Goal: Information Seeking & Learning: Understand process/instructions

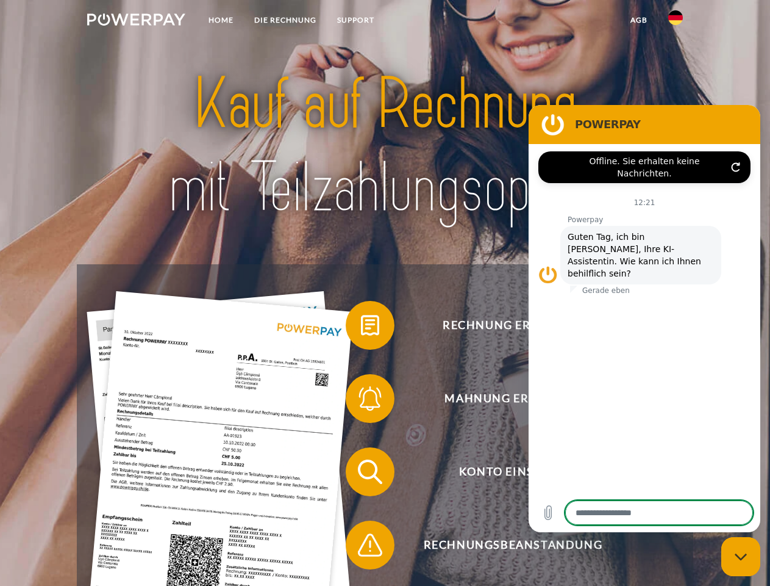
click at [136, 21] on img at bounding box center [136, 19] width 98 height 12
click at [676, 21] on img at bounding box center [675, 17] width 15 height 15
click at [639, 20] on link "agb" at bounding box center [639, 20] width 38 height 22
click at [361, 328] on span at bounding box center [351, 325] width 61 height 61
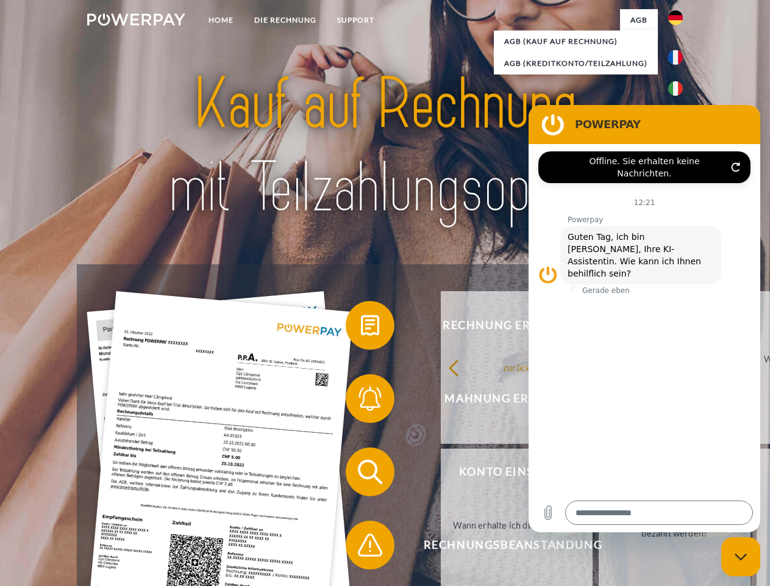
click at [429, 401] on div "zurück Warum habe ich eine Rechnung erhalten? Was habe ich noch offen, ist mein…" at bounding box center [675, 445] width 493 height 315
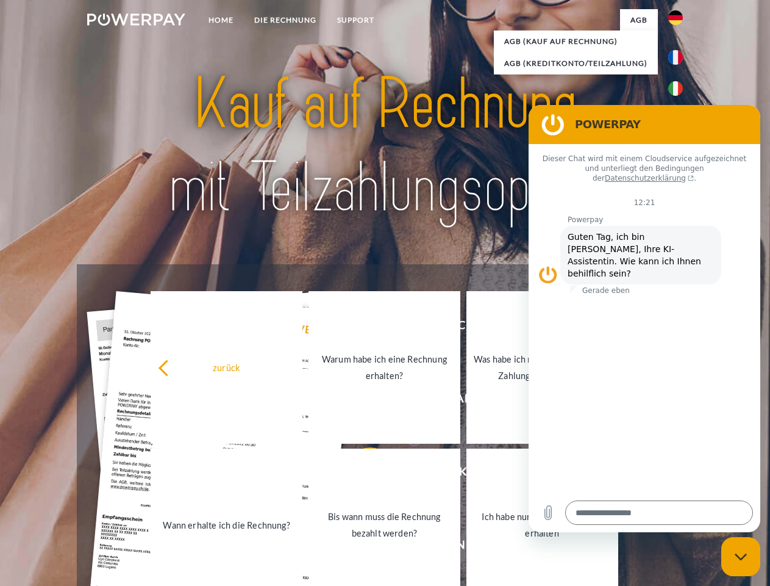
click at [361, 474] on link "Bis wann muss die Rechnung bezahlt werden?" at bounding box center [385, 524] width 152 height 152
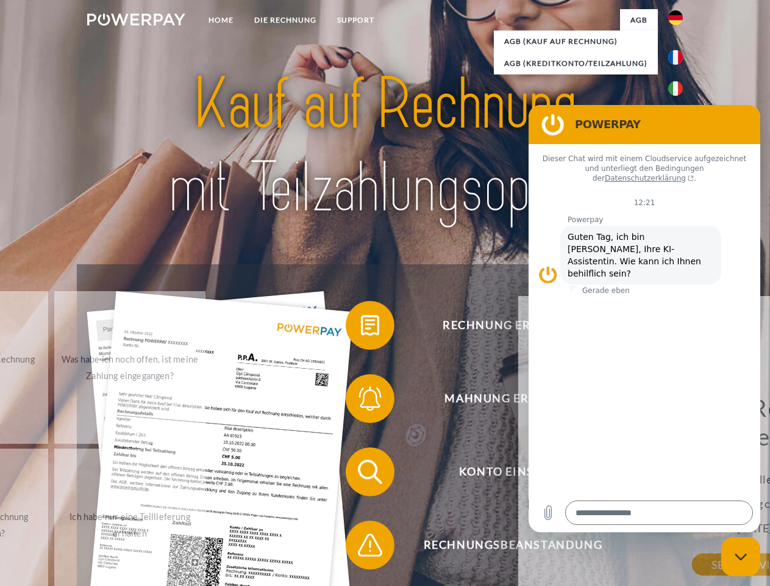
click at [361, 547] on span at bounding box center [351, 544] width 61 height 61
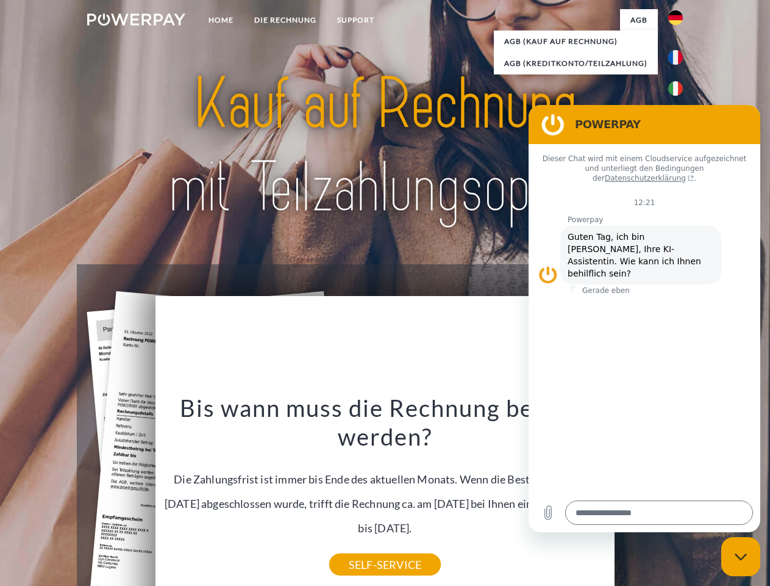
click at [741, 556] on icon "Messaging-Fenster schließen" at bounding box center [741, 557] width 13 height 8
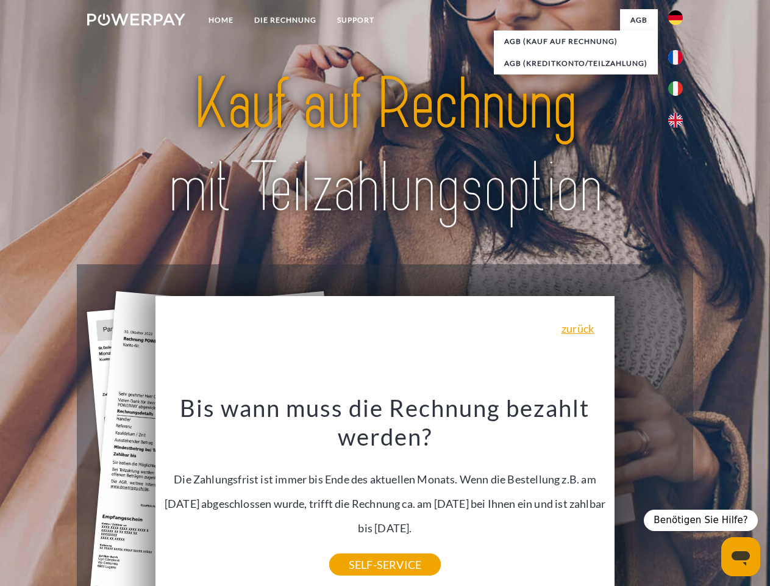
type textarea "*"
